Goal: Task Accomplishment & Management: Manage account settings

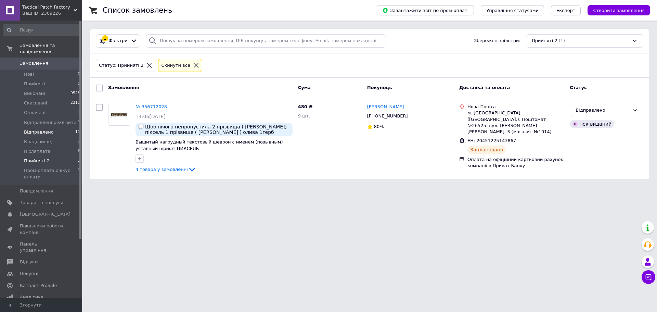
click at [54, 128] on li "Відправлено 11" at bounding box center [42, 132] width 84 height 10
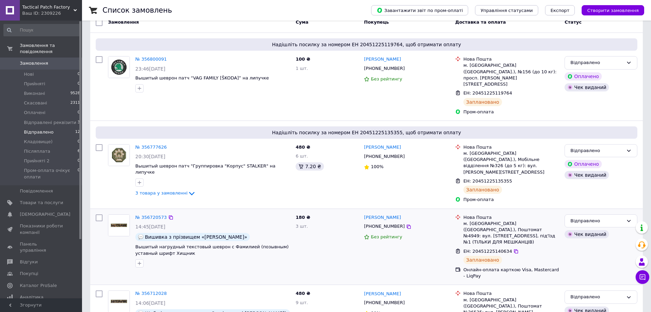
scroll to position [137, 0]
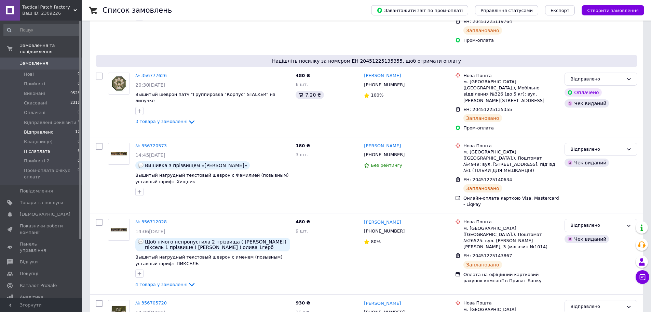
click at [60, 146] on li "Післяплата 6" at bounding box center [42, 151] width 84 height 10
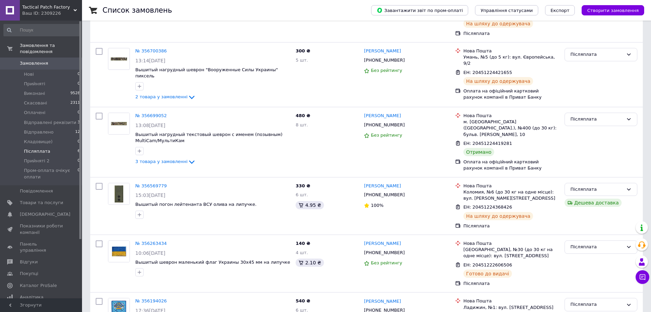
scroll to position [120, 0]
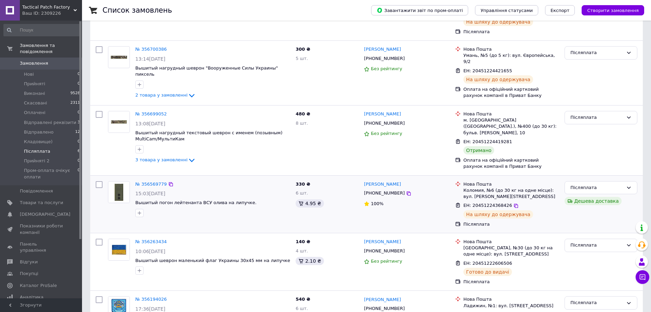
scroll to position [154, 0]
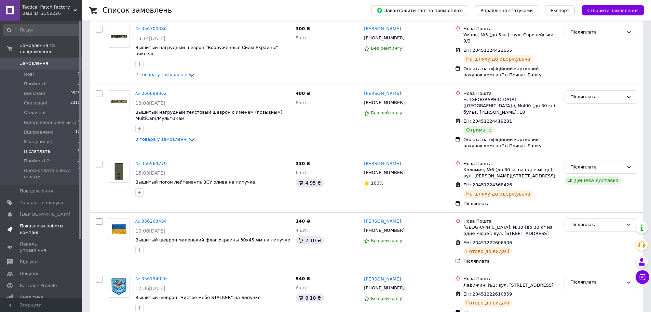
click at [31, 224] on span "Показники роботи компанії" at bounding box center [41, 229] width 43 height 12
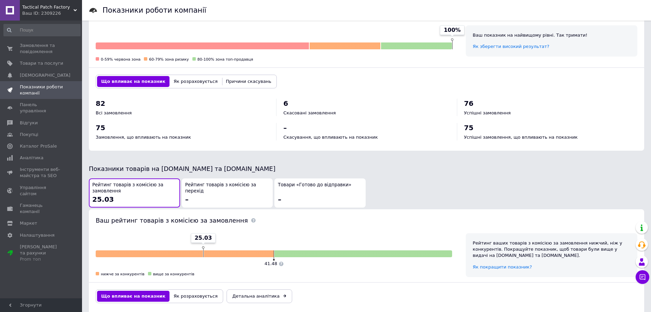
scroll to position [288, 0]
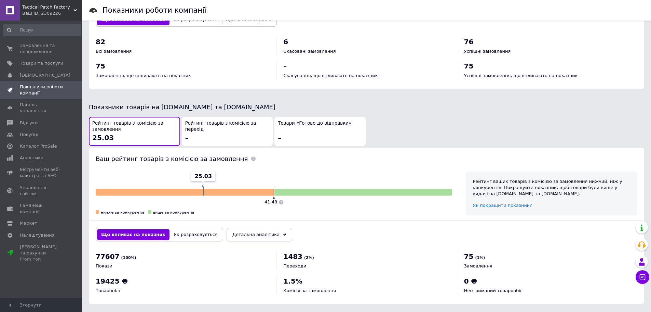
click at [322, 117] on button "Товари «Готово до відправки» –" at bounding box center [320, 131] width 91 height 29
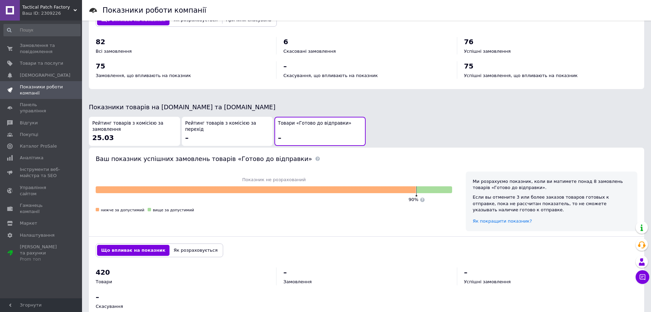
click at [221, 129] on div "Рейтинг товарів з комісією за перехід –" at bounding box center [227, 131] width 84 height 22
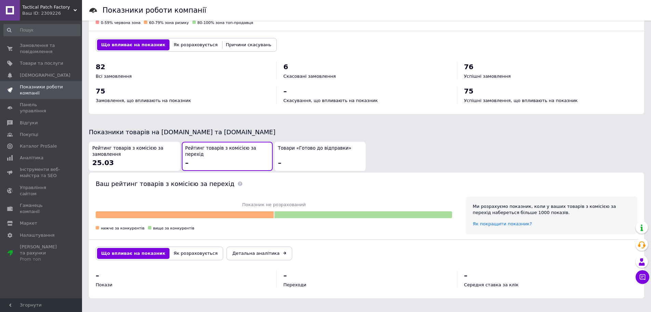
scroll to position [258, 0]
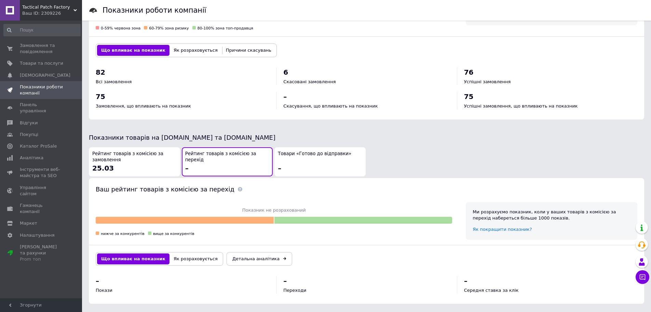
click at [137, 158] on div "Рейтинг товарів з комісією за замовлення 25.03" at bounding box center [134, 161] width 84 height 22
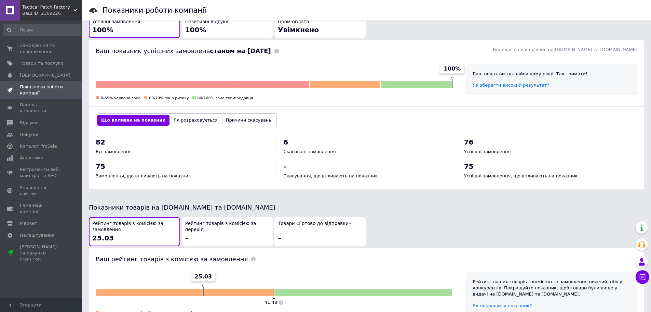
scroll to position [87, 0]
